Goal: Task Accomplishment & Management: Use online tool/utility

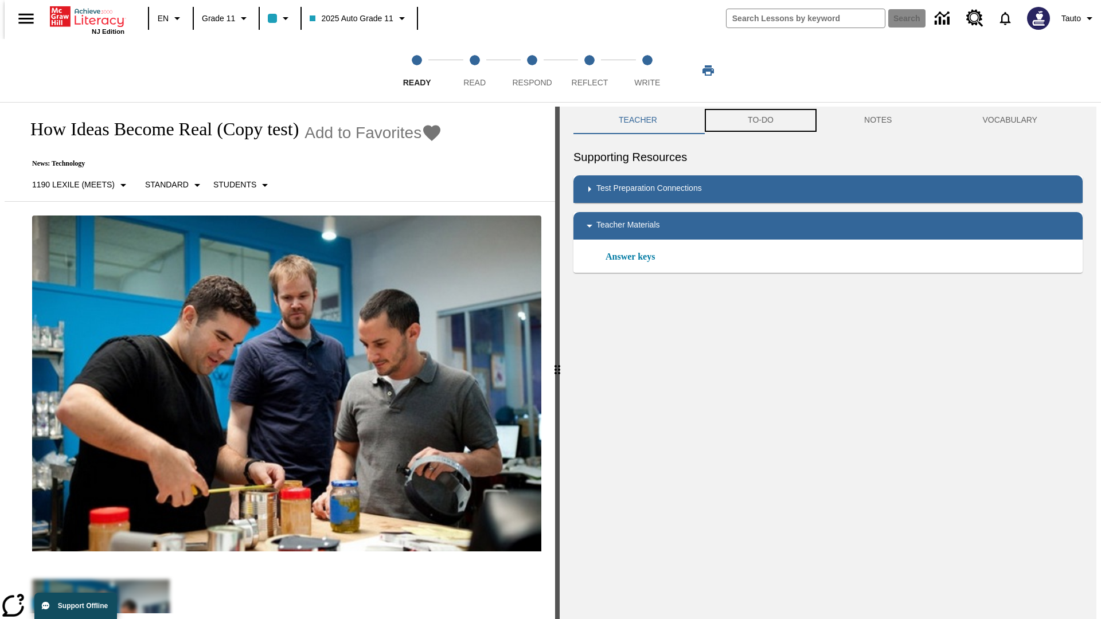
click at [760, 120] on button "TO-DO" at bounding box center [760, 121] width 116 height 28
